Goal: Information Seeking & Learning: Learn about a topic

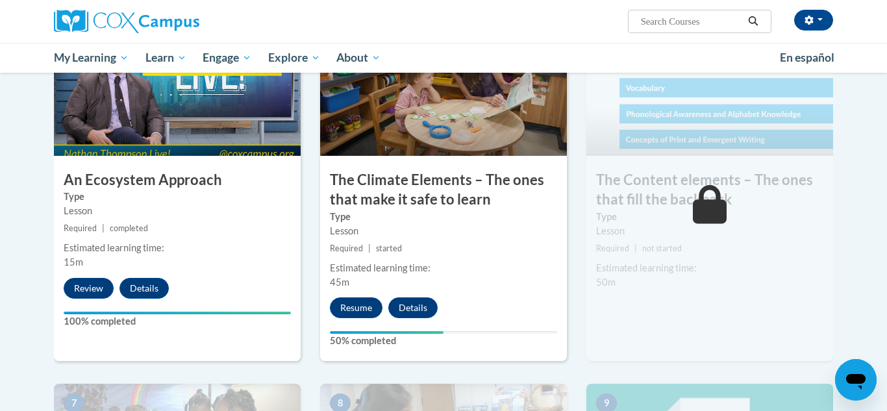
scroll to position [700, 0]
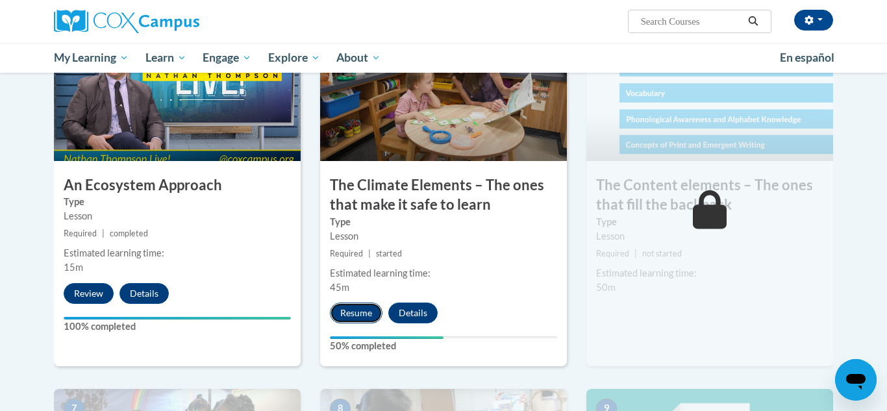
click at [358, 309] on button "Resume" at bounding box center [356, 313] width 53 height 21
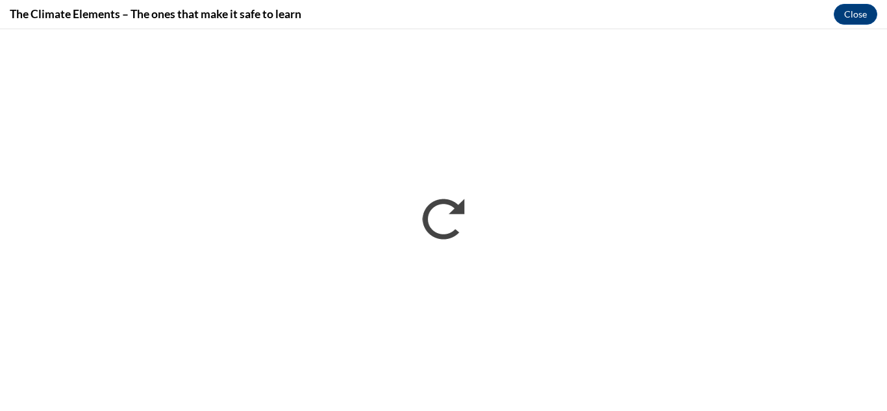
scroll to position [0, 0]
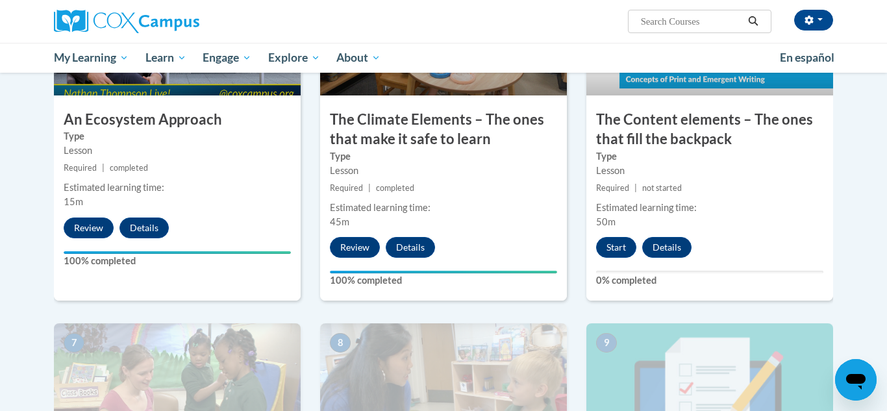
scroll to position [771, 0]
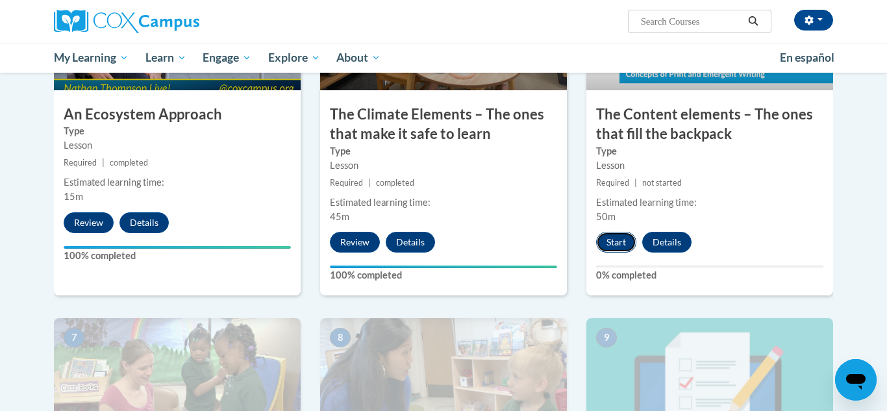
click at [601, 241] on button "Start" at bounding box center [616, 242] width 40 height 21
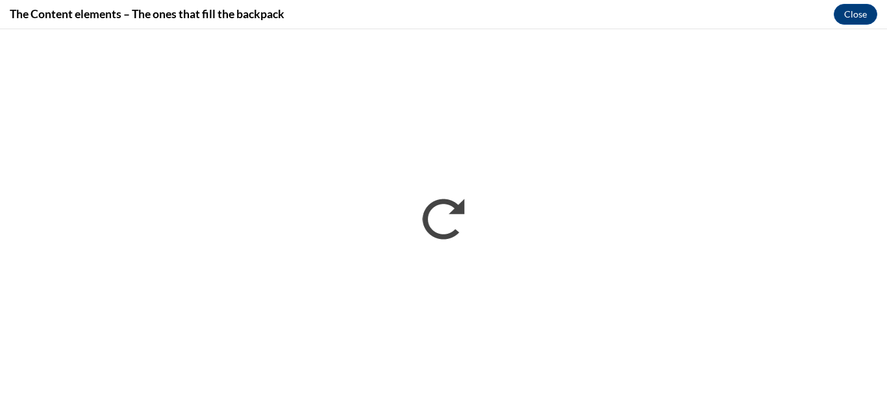
scroll to position [0, 0]
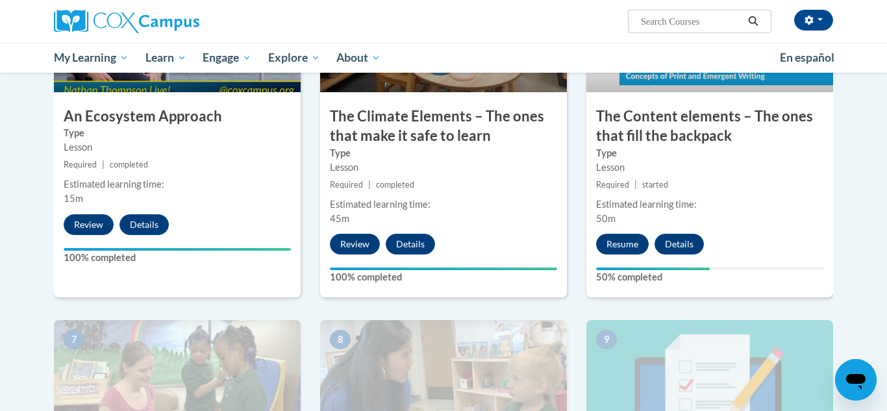
scroll to position [771, 0]
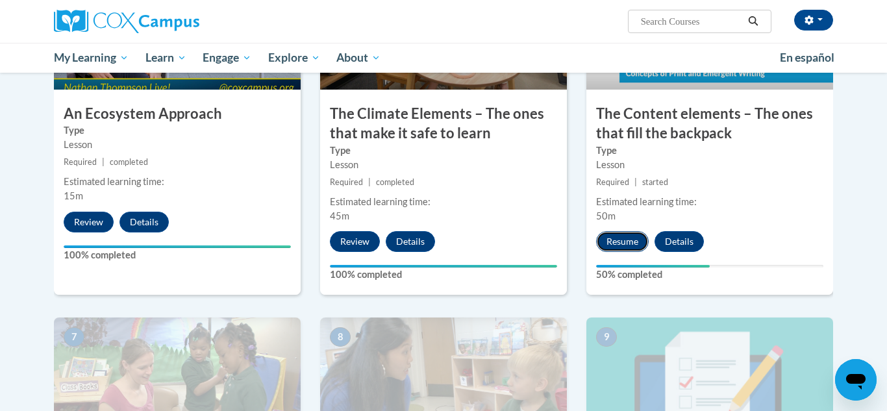
click at [637, 242] on button "Resume" at bounding box center [622, 241] width 53 height 21
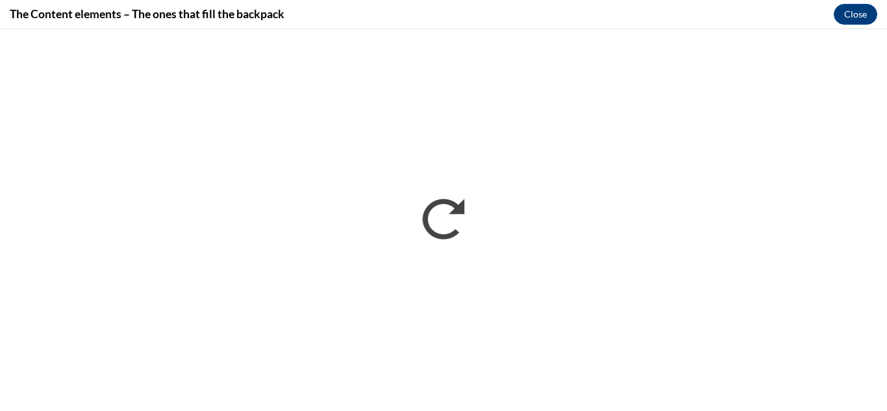
scroll to position [0, 0]
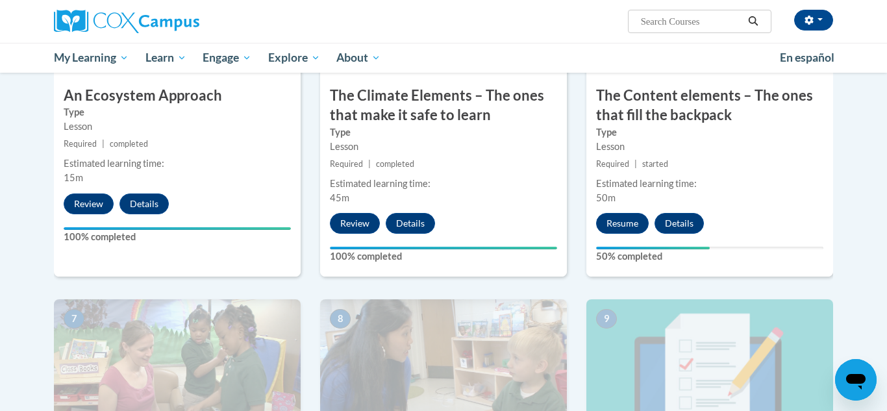
scroll to position [787, 0]
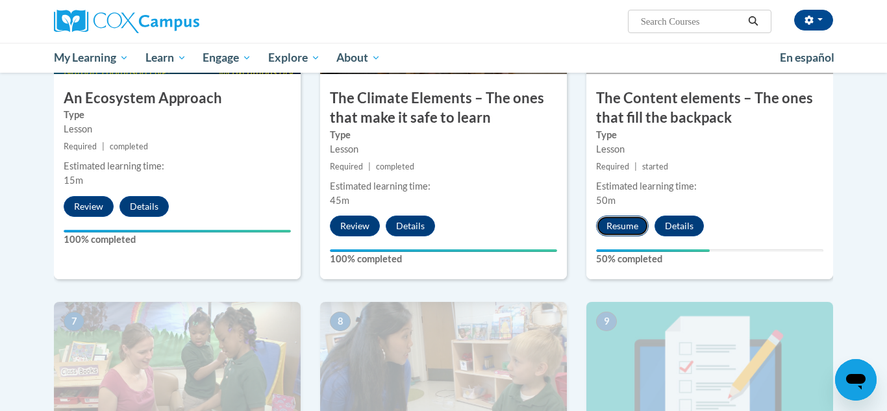
click at [622, 225] on button "Resume" at bounding box center [622, 226] width 53 height 21
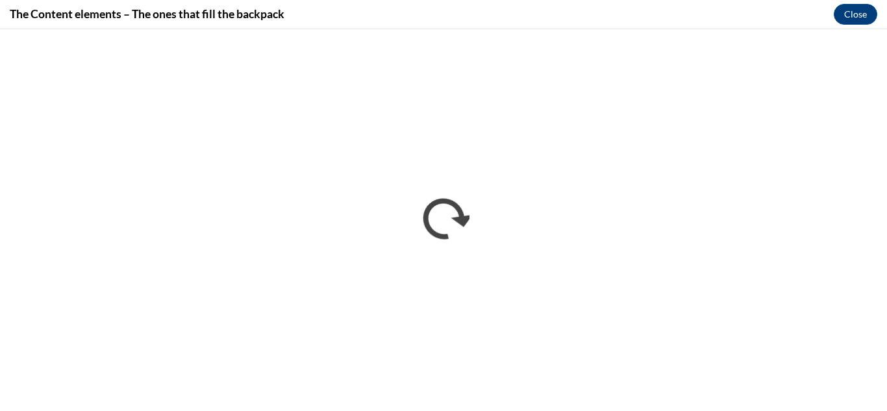
scroll to position [0, 0]
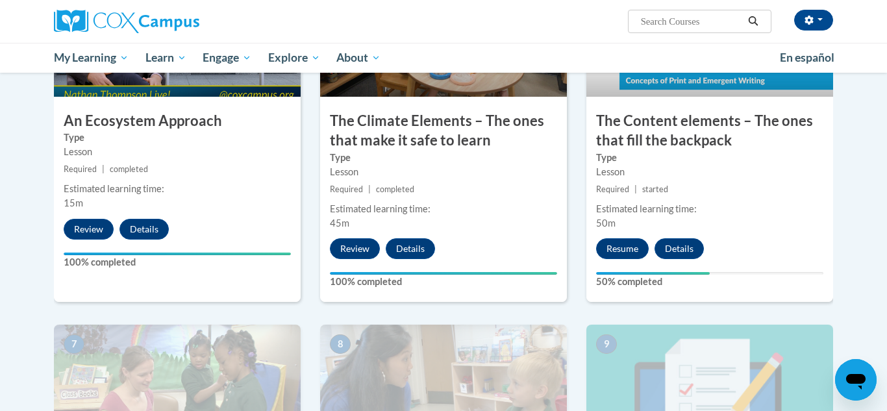
scroll to position [767, 0]
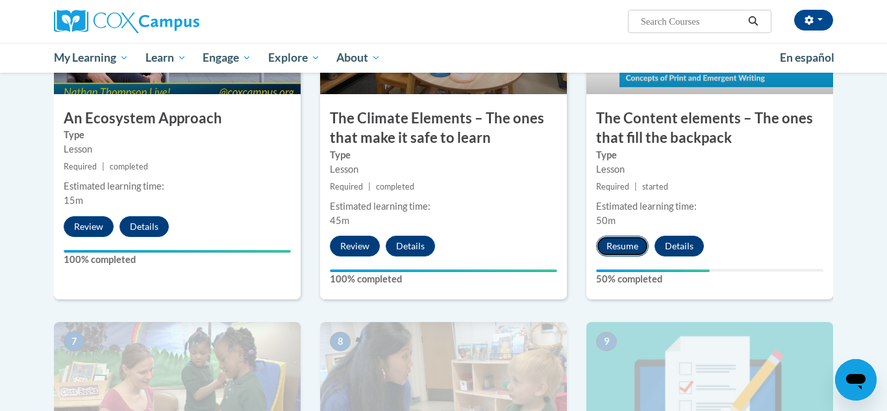
click at [618, 245] on button "Resume" at bounding box center [622, 246] width 53 height 21
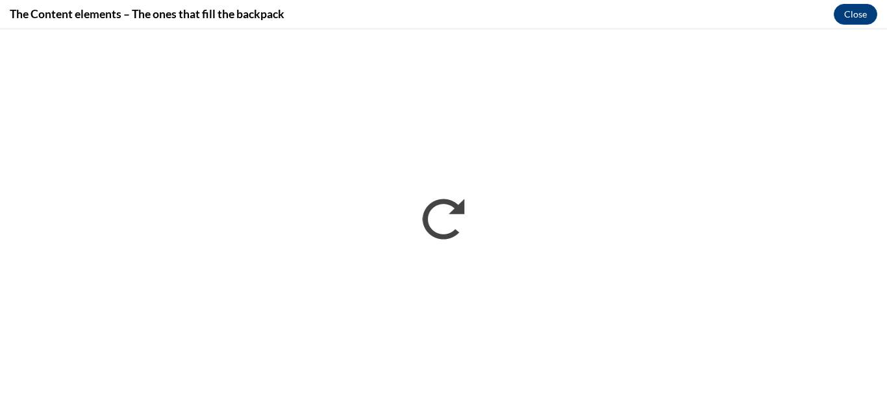
scroll to position [0, 0]
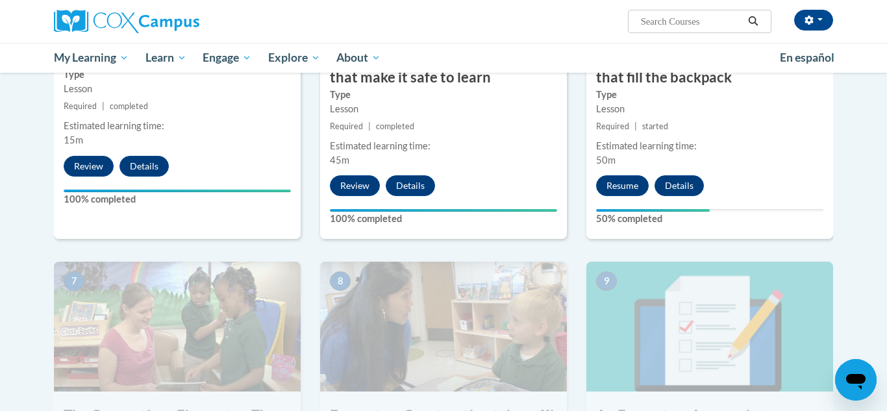
scroll to position [909, 0]
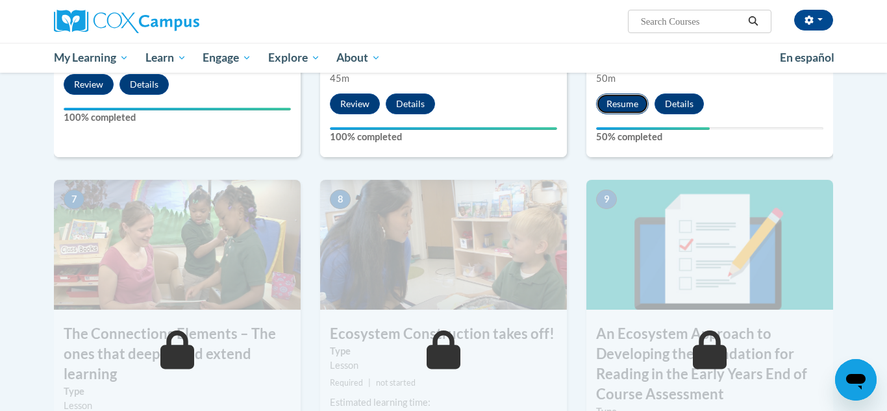
click at [625, 105] on button "Resume" at bounding box center [622, 104] width 53 height 21
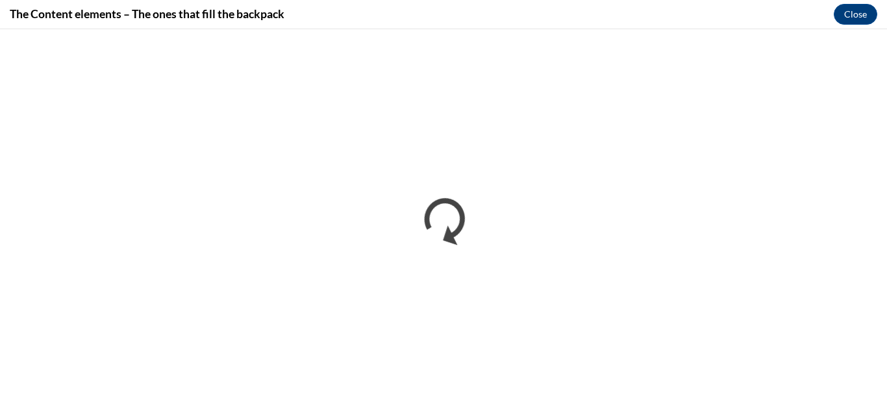
scroll to position [0, 0]
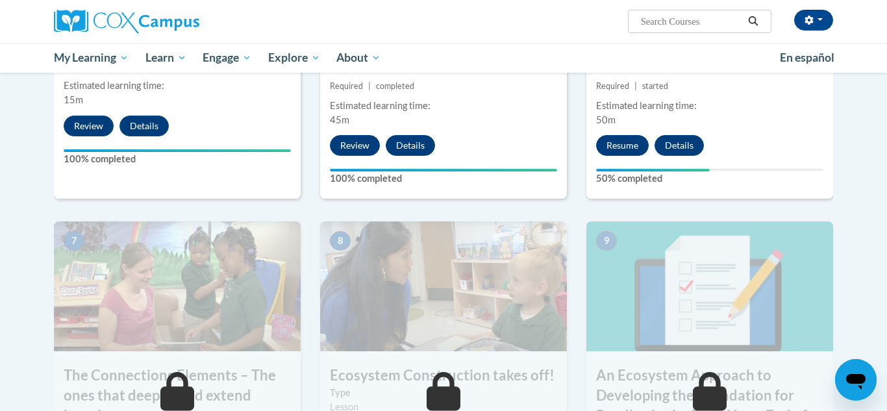
scroll to position [870, 0]
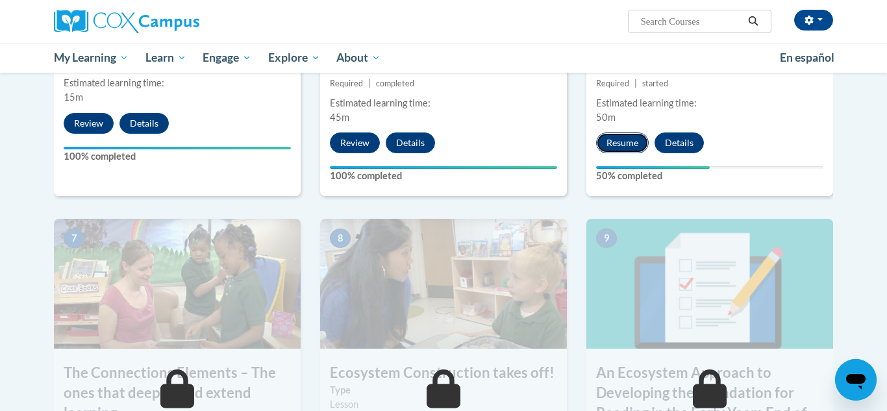
click at [626, 142] on button "Resume" at bounding box center [622, 142] width 53 height 21
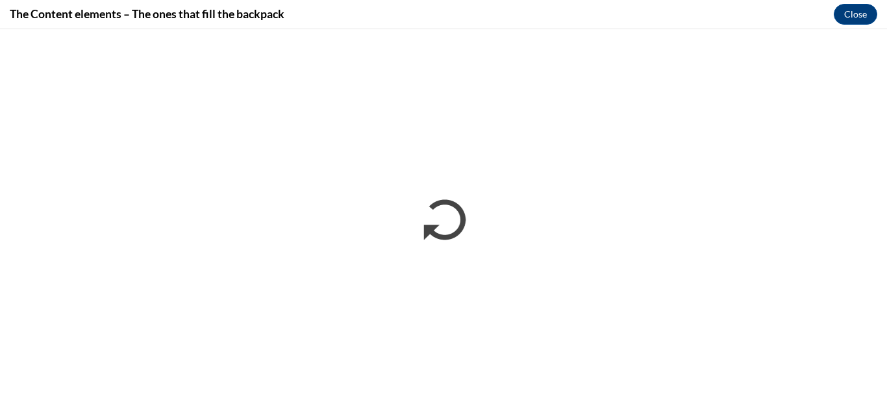
scroll to position [0, 0]
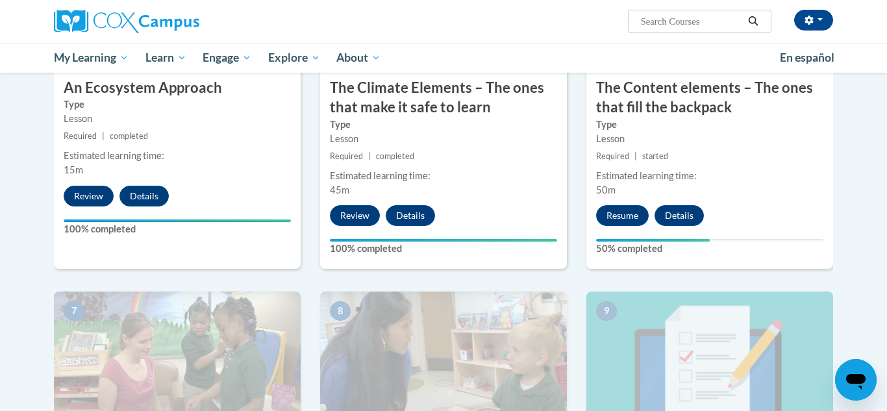
scroll to position [875, 0]
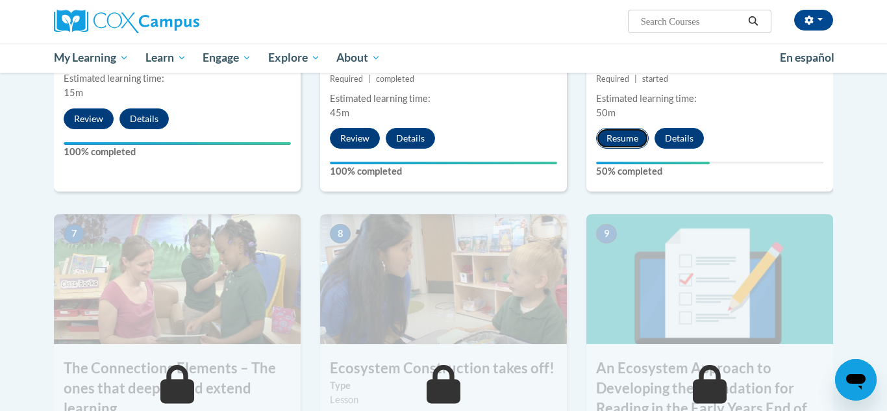
click at [627, 138] on button "Resume" at bounding box center [622, 138] width 53 height 21
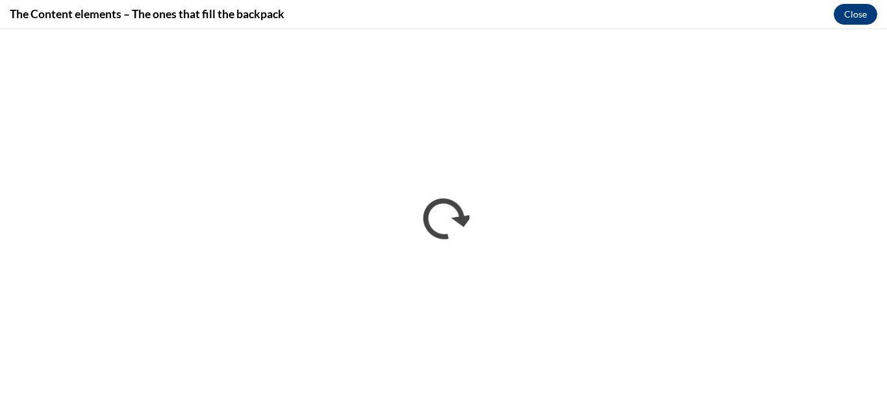
scroll to position [0, 0]
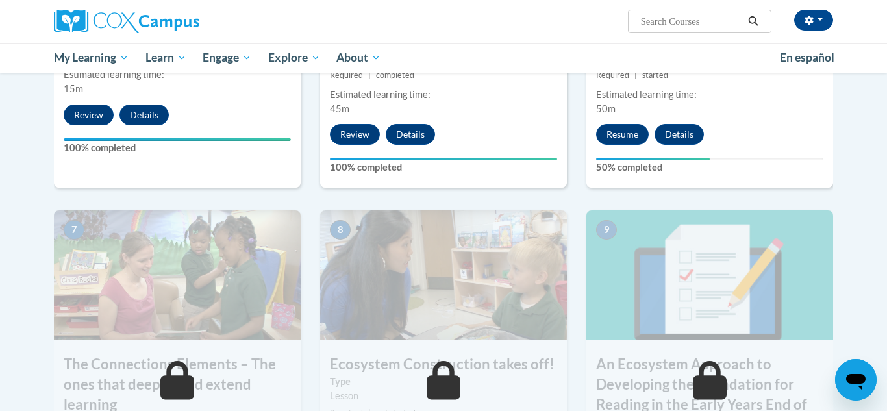
scroll to position [876, 0]
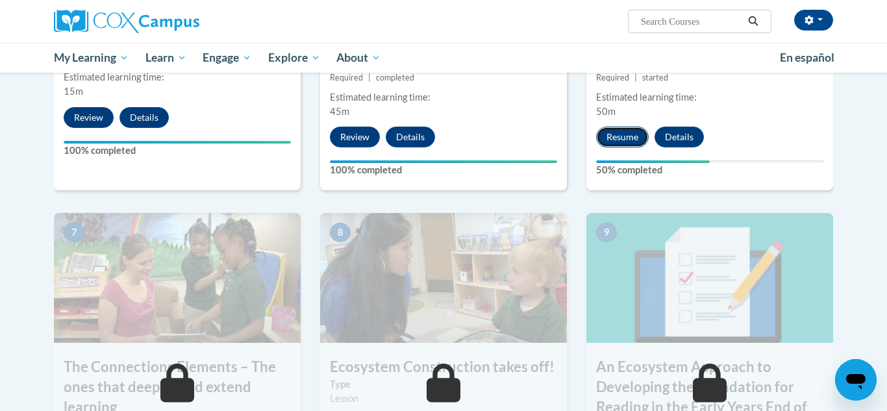
click at [623, 138] on button "Resume" at bounding box center [622, 137] width 53 height 21
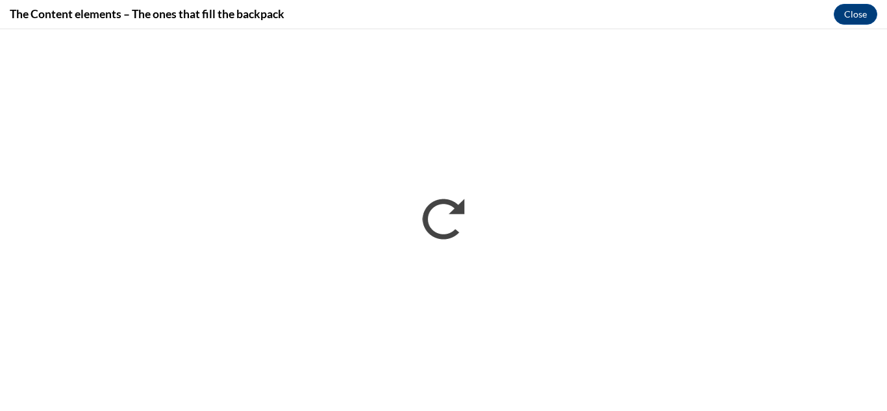
scroll to position [0, 0]
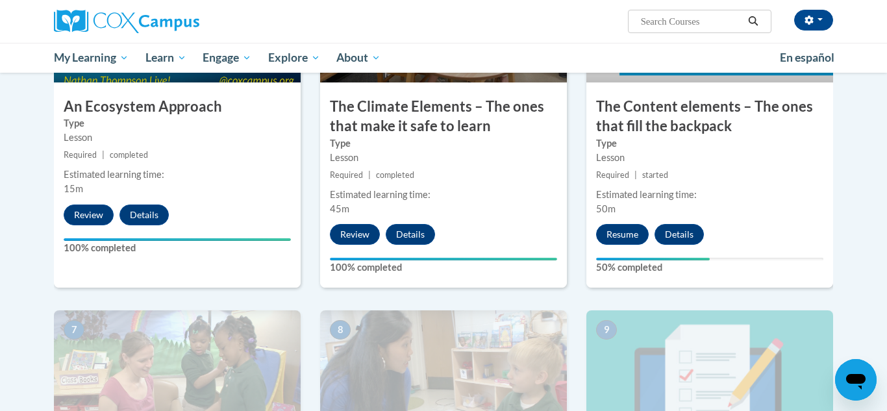
scroll to position [797, 0]
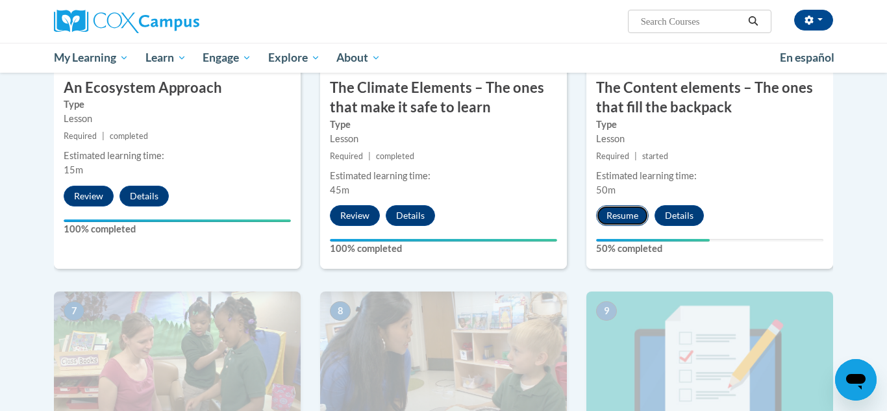
click at [620, 212] on button "Resume" at bounding box center [622, 215] width 53 height 21
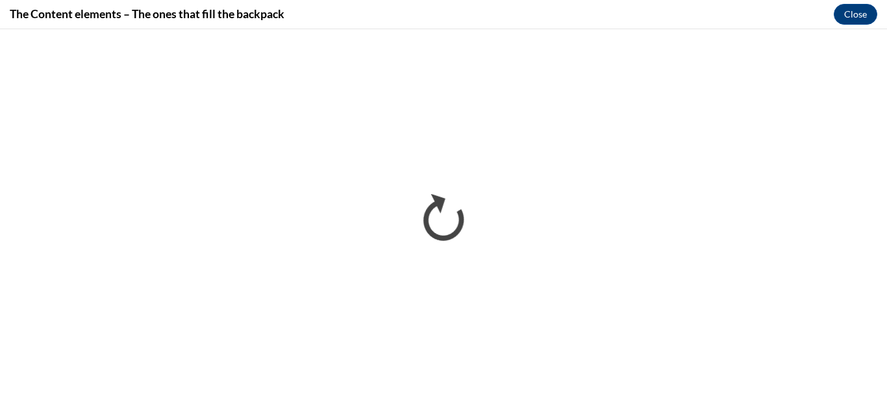
scroll to position [0, 0]
